Goal: Understand process/instructions: Learn how to perform a task or action

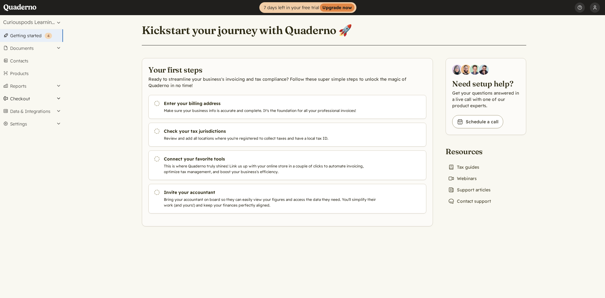
click at [60, 99] on button "Checkout" at bounding box center [31, 98] width 63 height 13
click at [58, 130] on button "Data & Integrations" at bounding box center [31, 132] width 63 height 13
click at [20, 121] on link "Integrations" at bounding box center [31, 122] width 63 height 9
click at [20, 113] on button "Data & Integrations" at bounding box center [31, 111] width 63 height 13
click at [23, 119] on link "Integrations" at bounding box center [31, 122] width 63 height 9
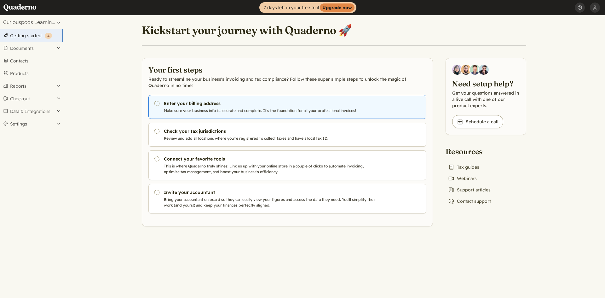
click at [294, 105] on h3 "Enter your billing address" at bounding box center [271, 103] width 215 height 6
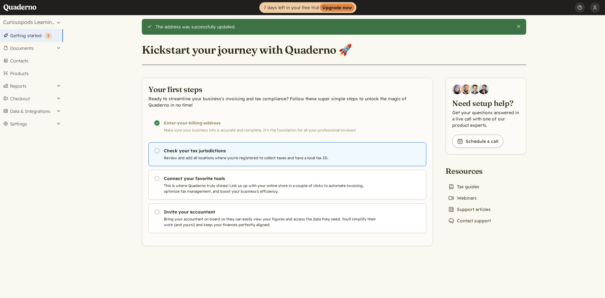
click at [213, 158] on p "Review and add all locations where you're registered to collect taxes and have …" at bounding box center [271, 158] width 215 height 6
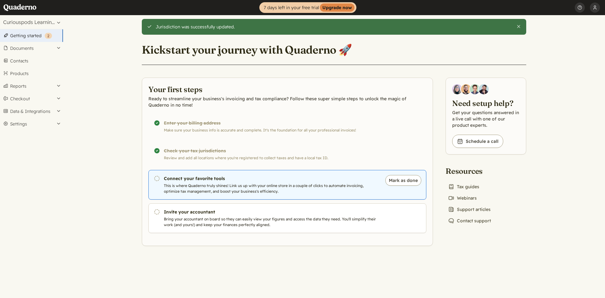
click at [236, 193] on p "This is where Quaderno truly shines! Link us up with your online store in a cou…" at bounding box center [271, 188] width 215 height 11
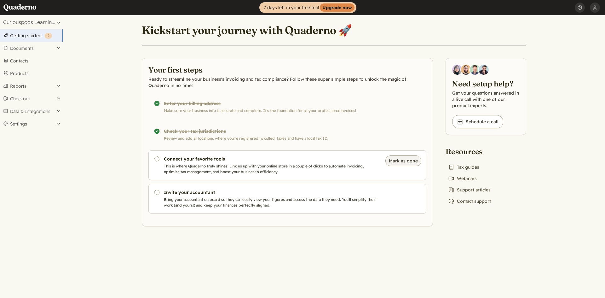
click at [397, 163] on button "Mark as done" at bounding box center [404, 160] width 36 height 11
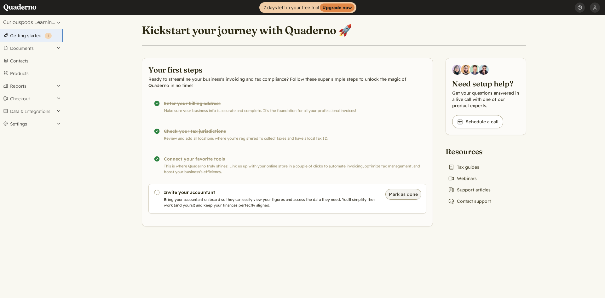
click at [396, 196] on button "Mark as done" at bounding box center [404, 194] width 36 height 11
